Goal: Information Seeking & Learning: Learn about a topic

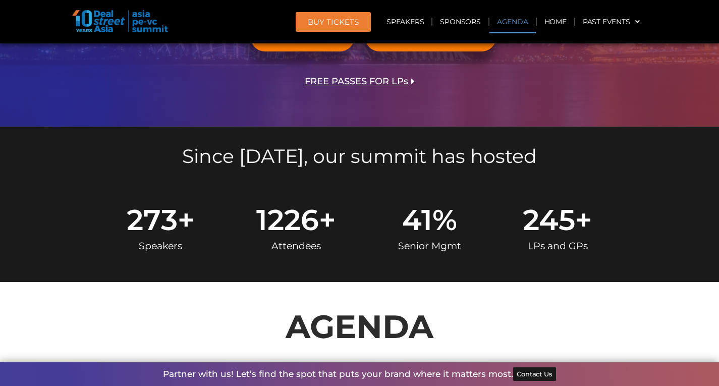
scroll to position [536, 0]
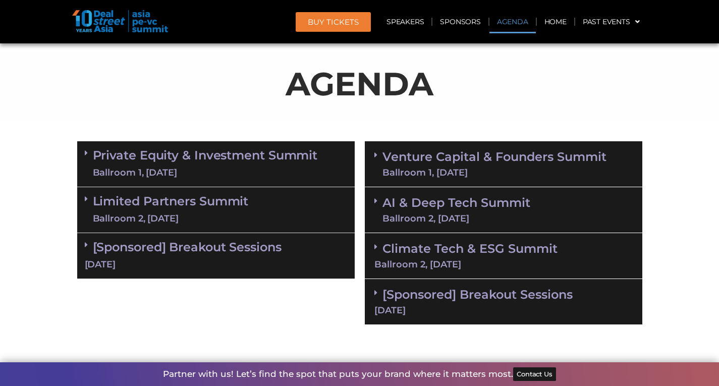
click at [492, 156] on link "Venture Capital & Founders​ Summit Ballroom 1, [DATE]" at bounding box center [494, 164] width 224 height 26
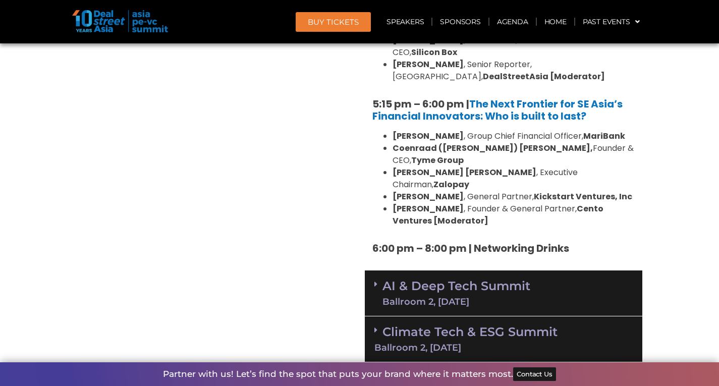
scroll to position [1899, 0]
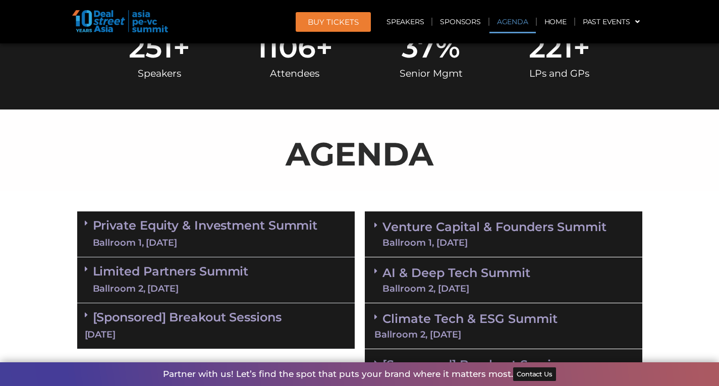
scroll to position [536, 0]
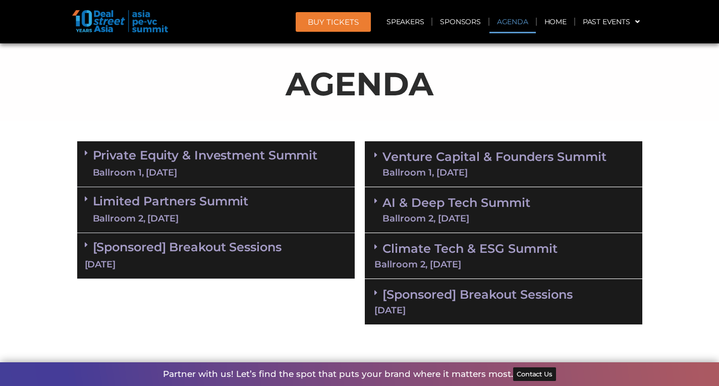
click at [192, 155] on link "Private Equity & Investment Summit Ballroom 1, [DATE]" at bounding box center [205, 164] width 225 height 30
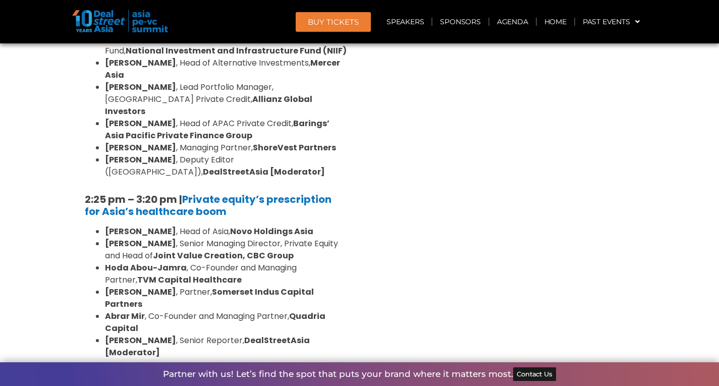
scroll to position [1999, 0]
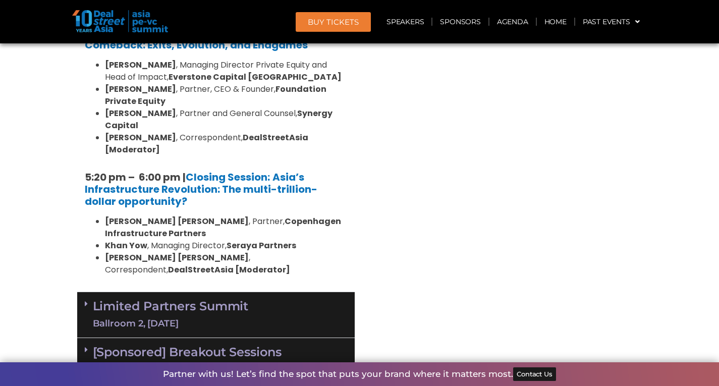
click at [187, 300] on link "Limited Partners Summit Ballroom 2, 10 Sept" at bounding box center [171, 315] width 156 height 30
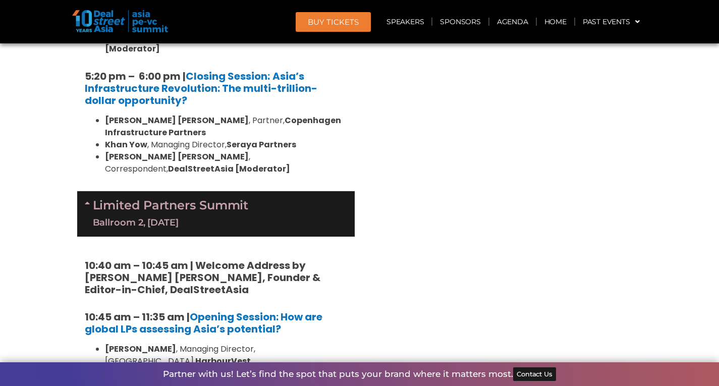
scroll to position [2151, 0]
